Goal: Navigation & Orientation: Find specific page/section

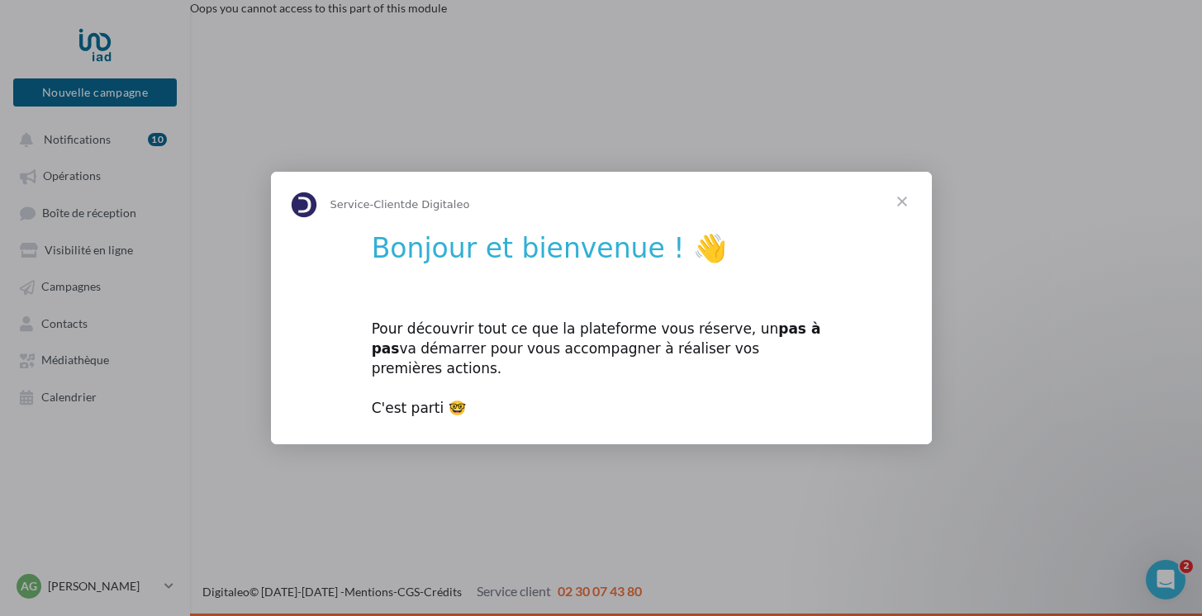
click at [902, 213] on span "Fermer" at bounding box center [901, 201] width 59 height 59
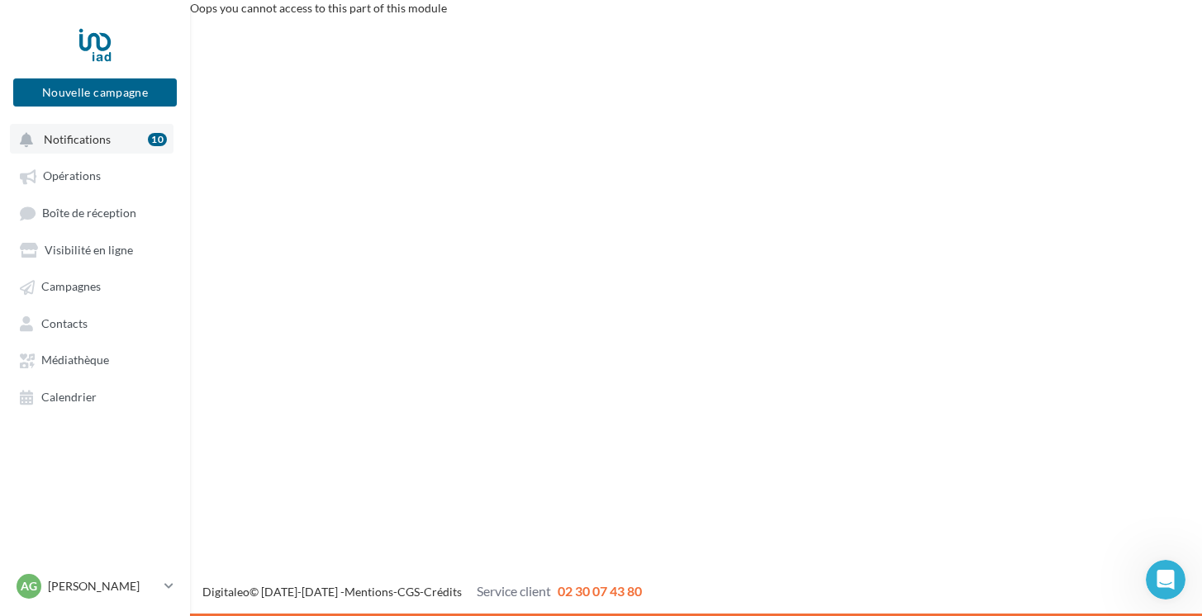
click at [73, 144] on span "Notifications" at bounding box center [77, 139] width 67 height 14
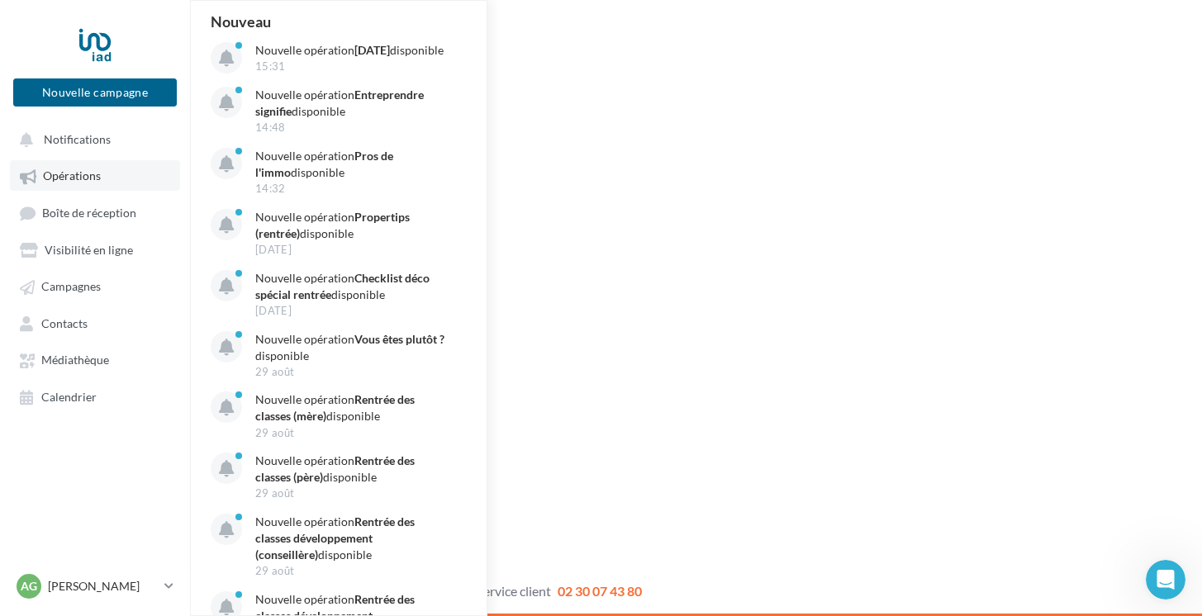
click at [141, 183] on link "Opérations" at bounding box center [95, 175] width 170 height 30
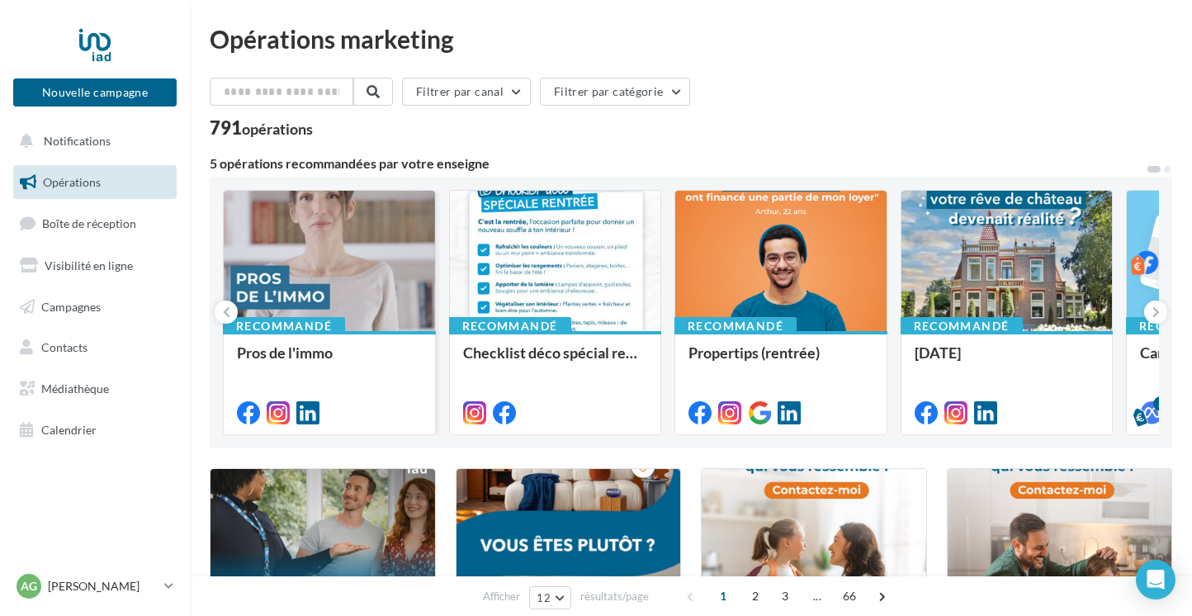
click at [370, 236] on div at bounding box center [329, 262] width 211 height 142
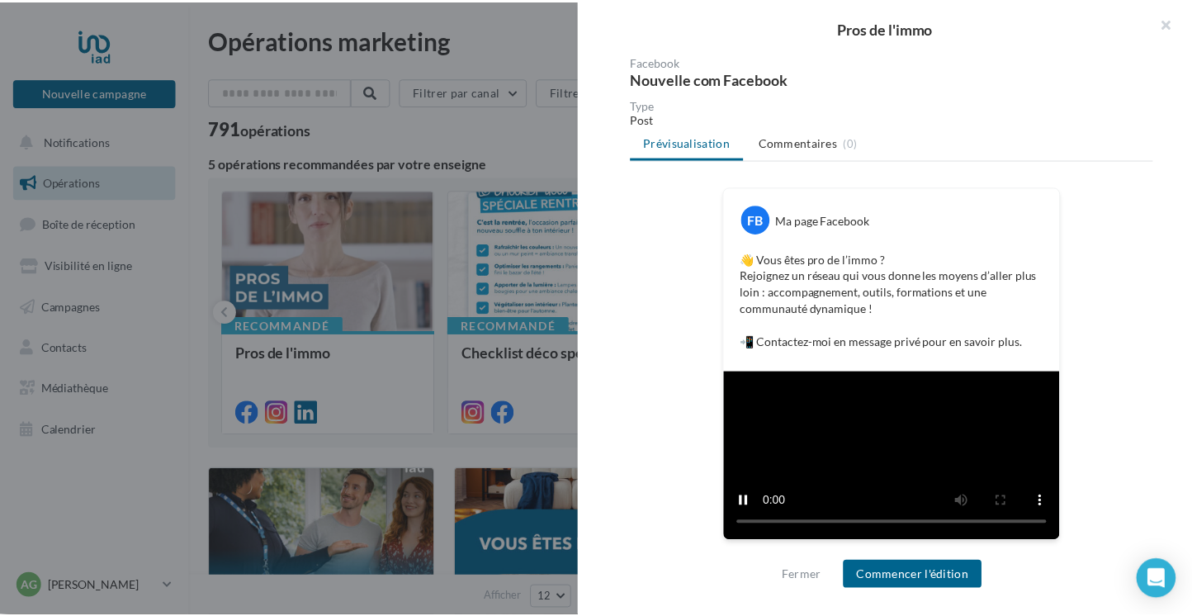
scroll to position [361, 0]
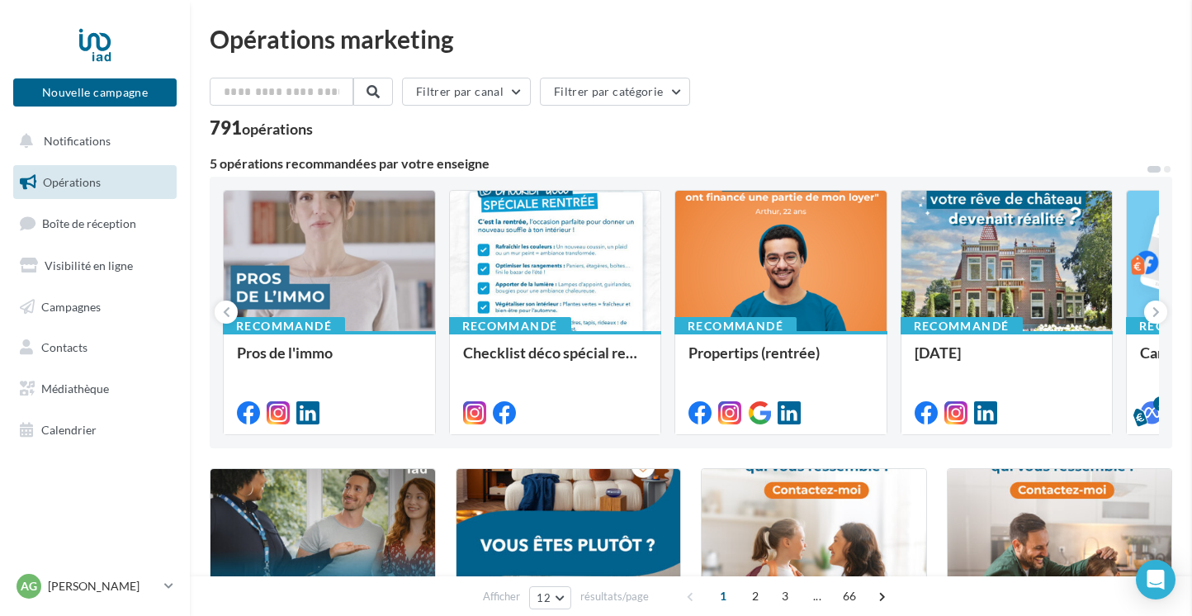
click at [609, 268] on div at bounding box center [555, 262] width 211 height 142
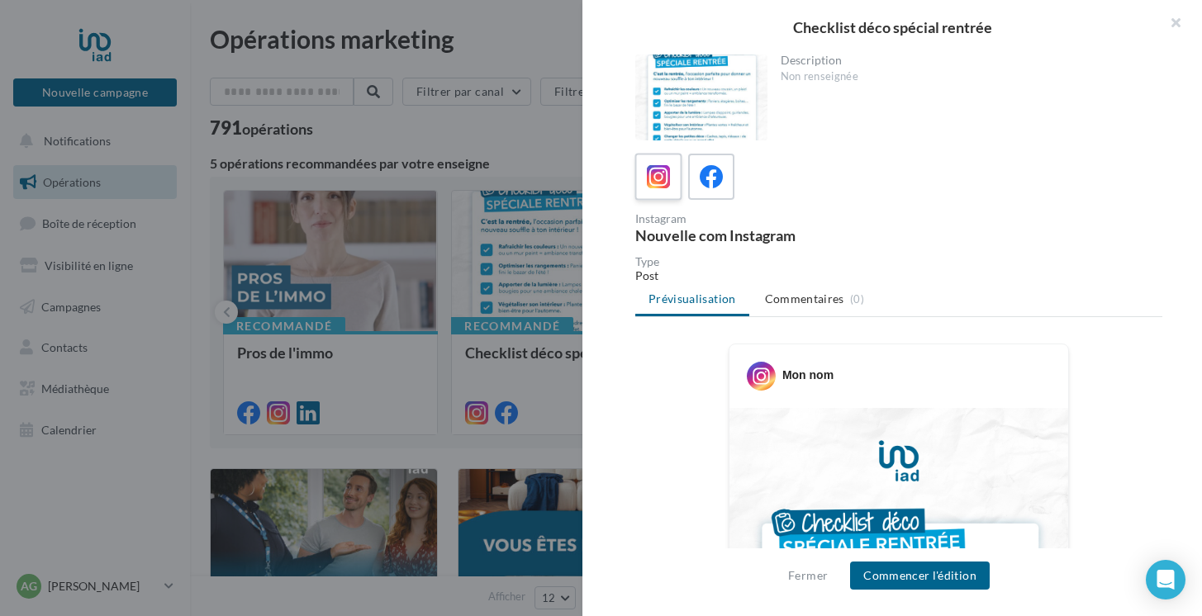
click at [655, 187] on icon at bounding box center [659, 177] width 24 height 24
click at [696, 118] on div at bounding box center [701, 98] width 132 height 86
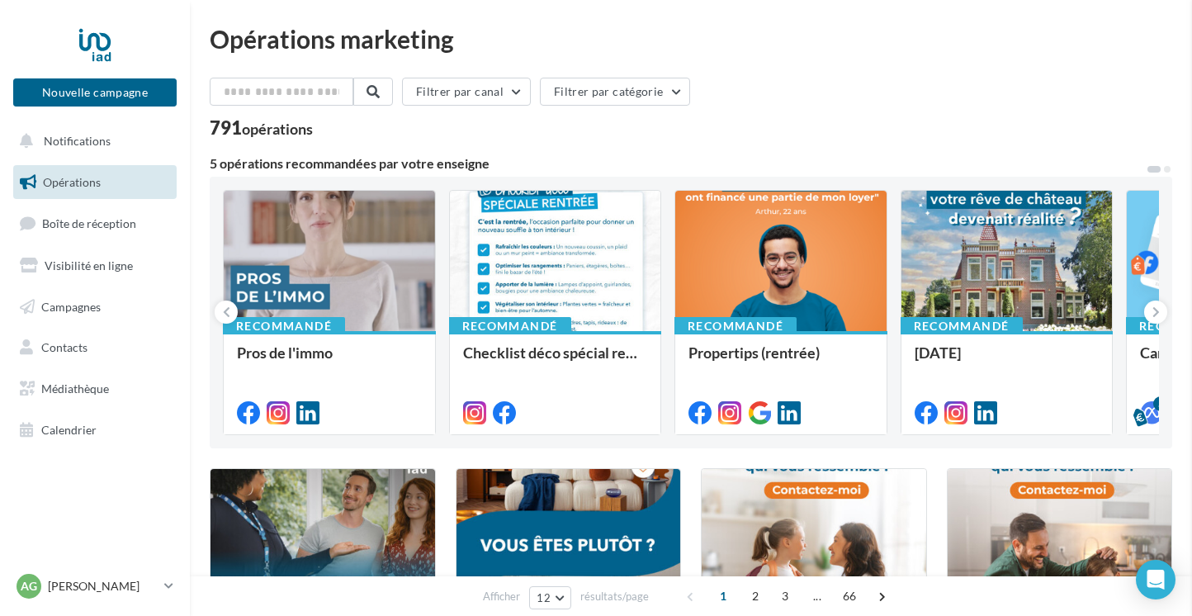
click at [1041, 258] on div at bounding box center [1007, 262] width 211 height 142
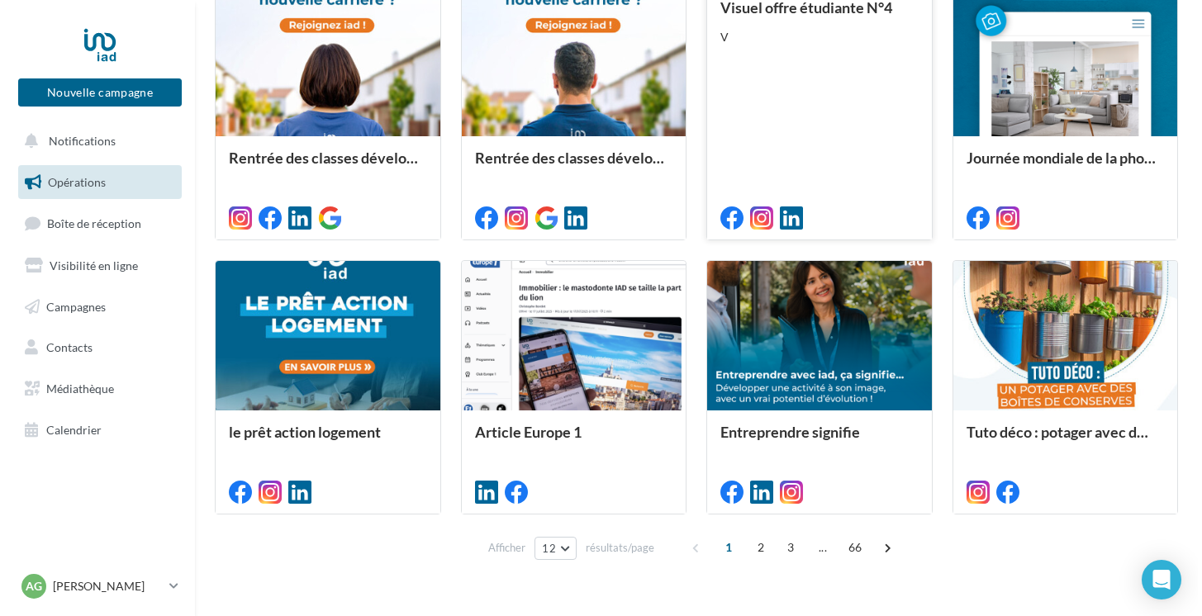
scroll to position [756, 0]
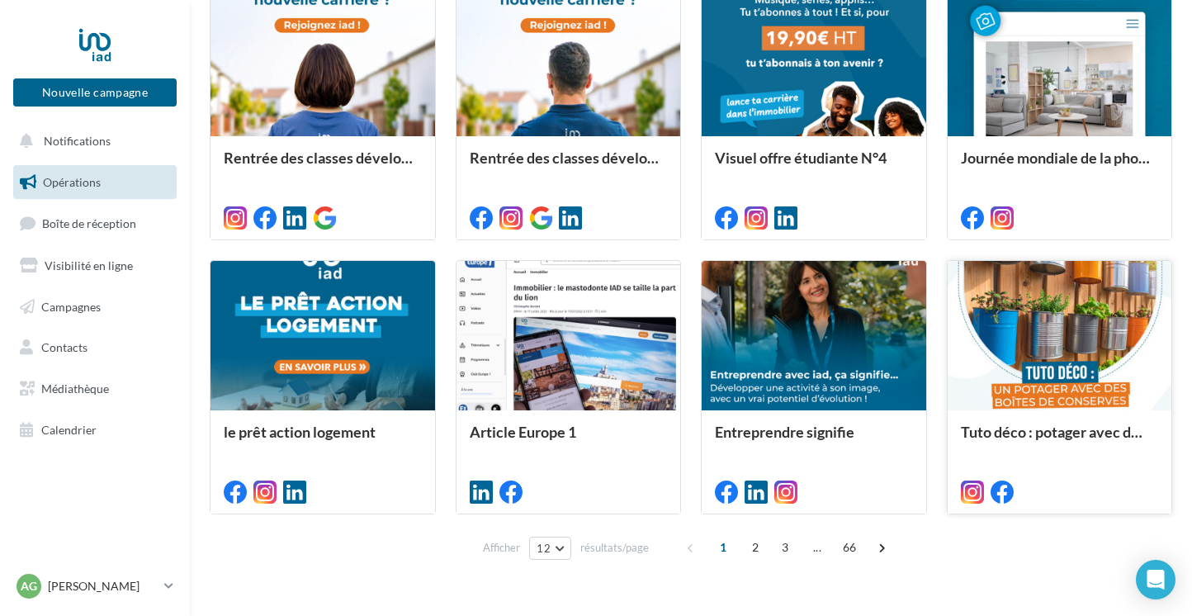
click at [1133, 291] on div at bounding box center [1060, 336] width 225 height 151
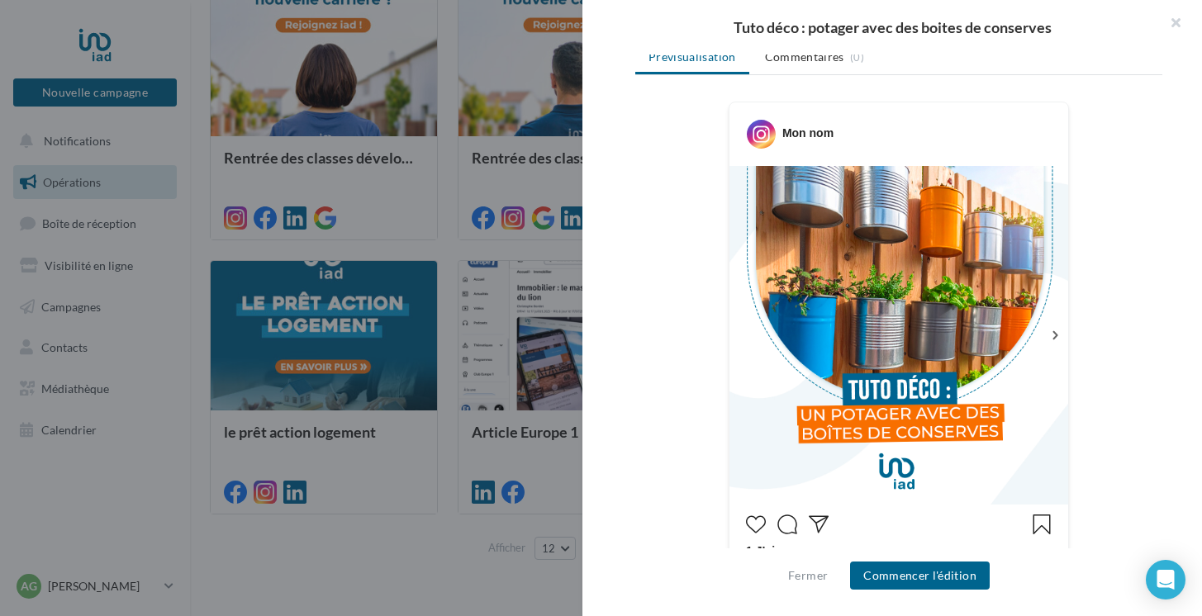
scroll to position [0, 0]
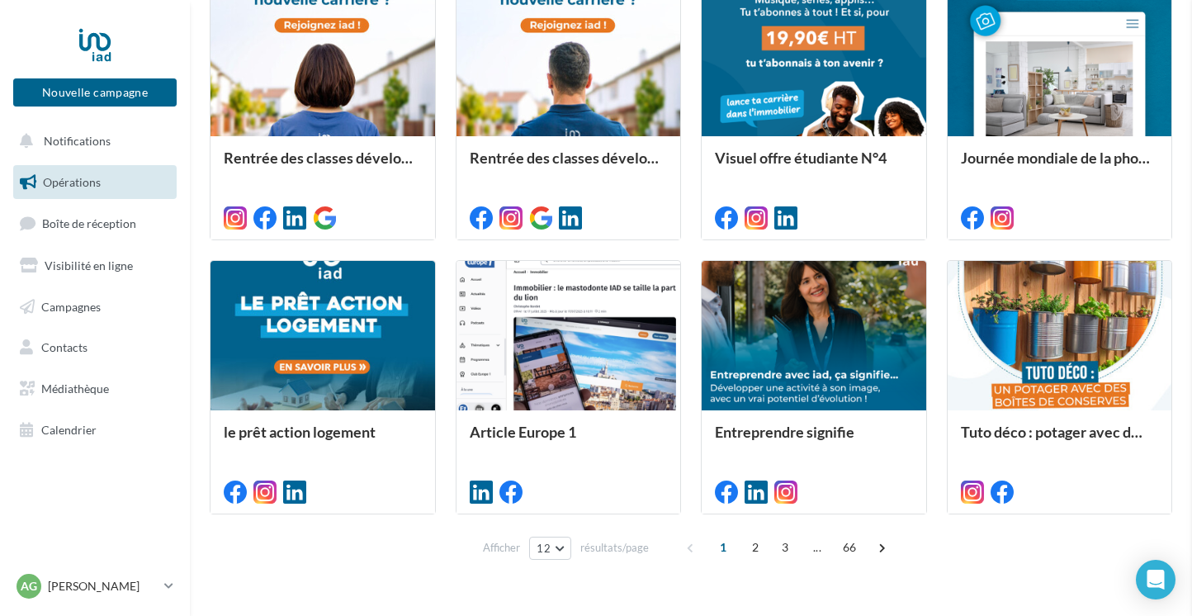
click at [386, 581] on div "Tuto déco : potager avec des boites de conserves Description Non renseignée Ins…" at bounding box center [691, 581] width 963 height 0
click at [380, 315] on div at bounding box center [323, 336] width 225 height 151
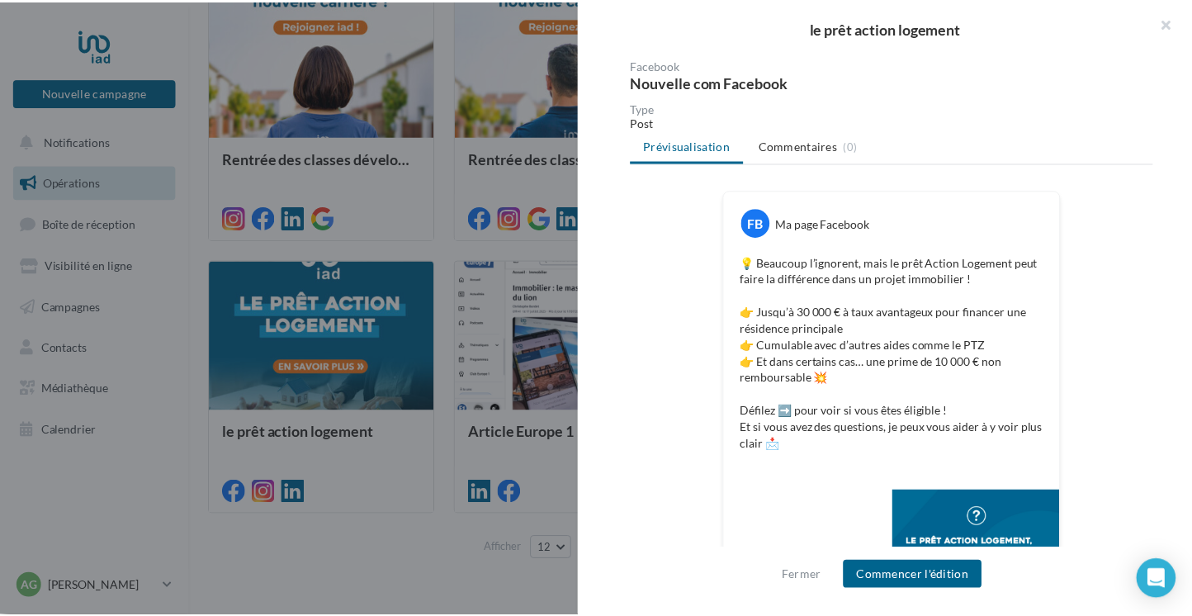
scroll to position [443, 0]
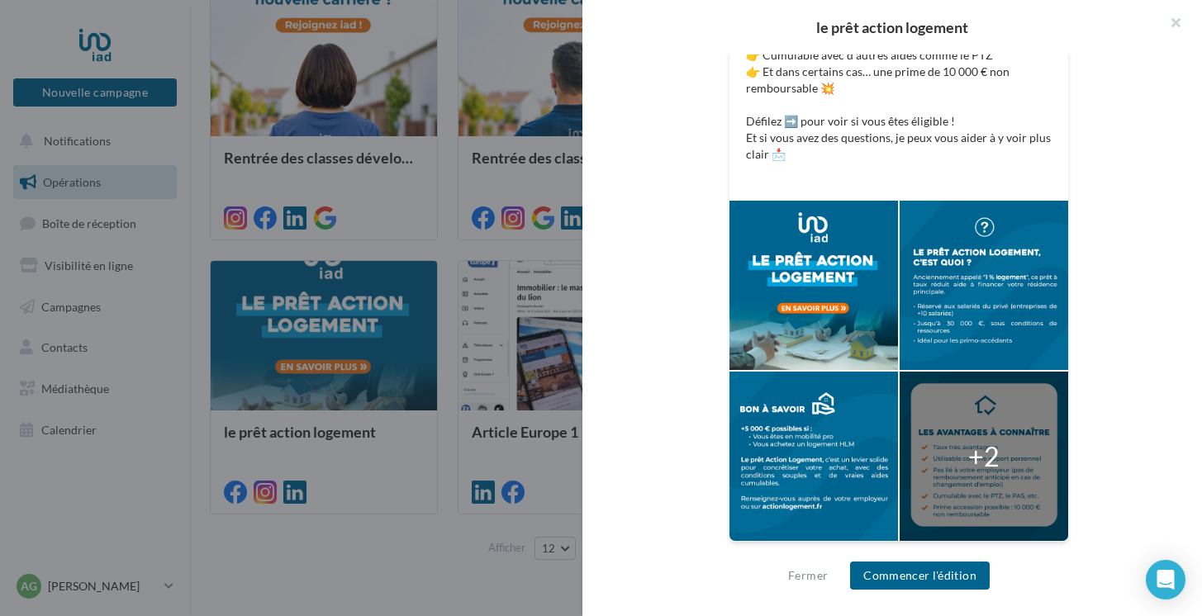
click at [954, 443] on div at bounding box center [983, 456] width 168 height 169
click at [792, 484] on div at bounding box center [813, 456] width 168 height 169
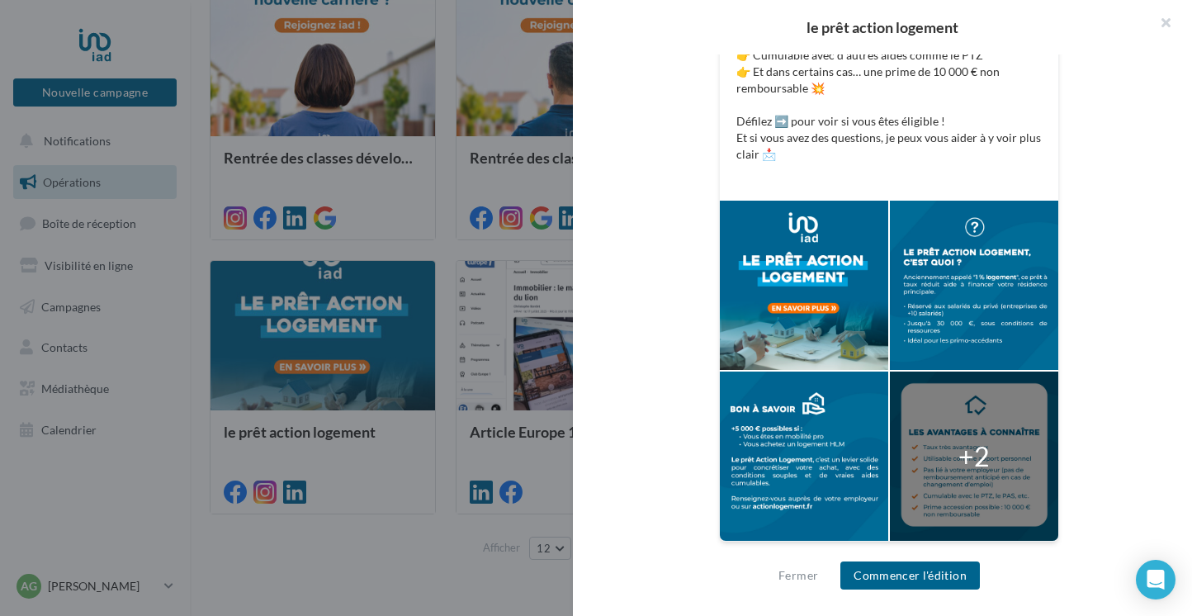
click at [438, 581] on div "le prêt action logement Description Non renseignée Facebook Nouvelle com Facebo…" at bounding box center [691, 581] width 963 height 0
